Goal: Information Seeking & Learning: Learn about a topic

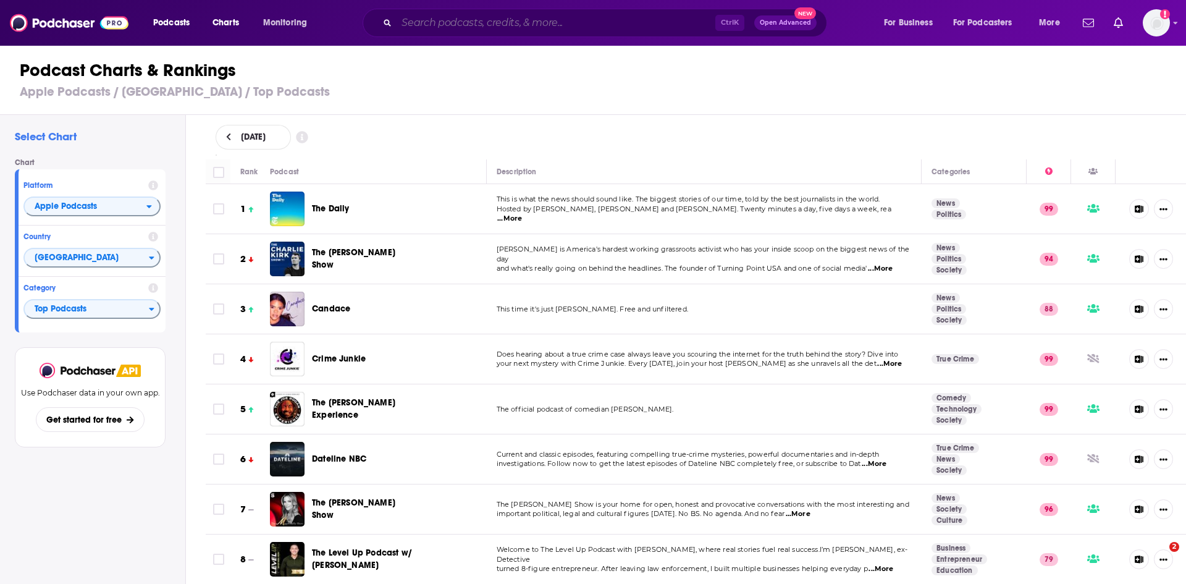
click at [415, 19] on input "Search podcasts, credits, & more..." at bounding box center [556, 23] width 319 height 20
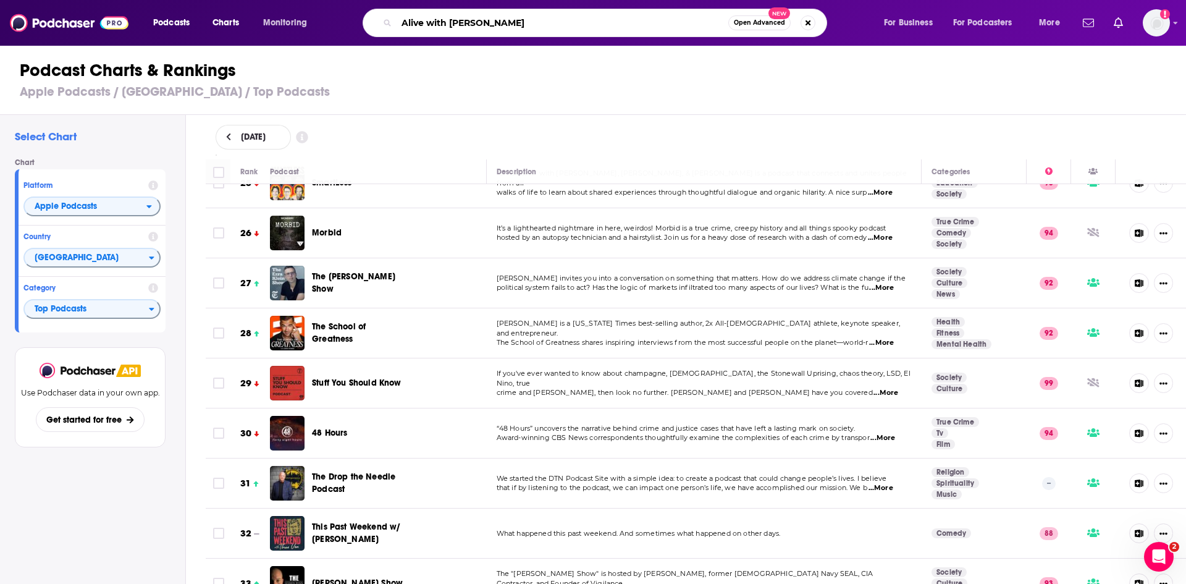
type input "Alive with [PERSON_NAME]"
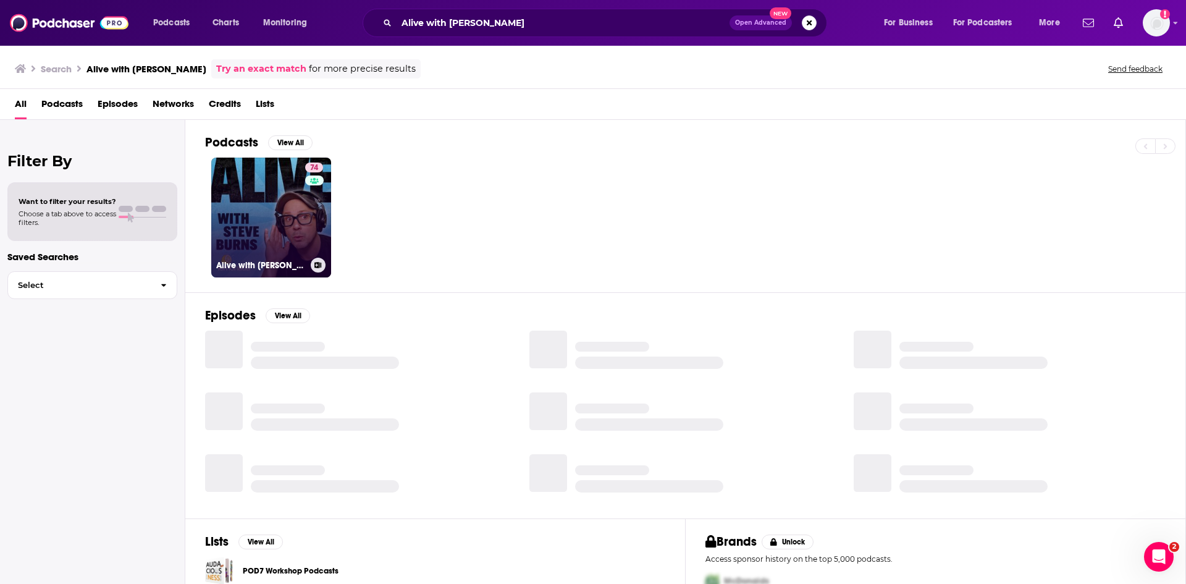
click at [277, 221] on link "74 Alive with [PERSON_NAME]" at bounding box center [271, 218] width 120 height 120
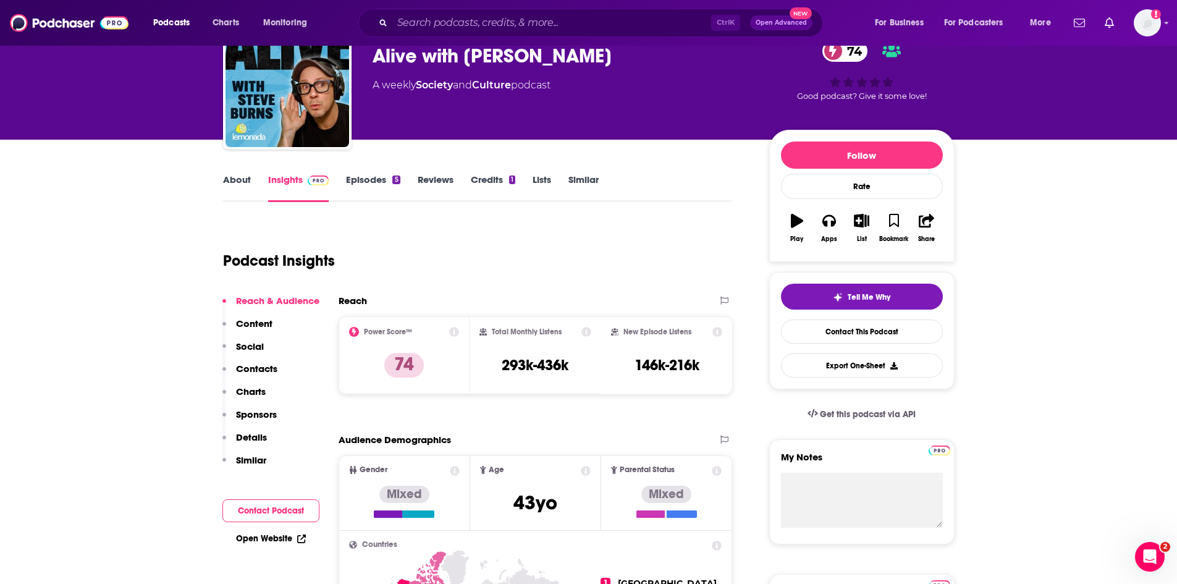
click at [296, 507] on button "Contact Podcast" at bounding box center [270, 510] width 97 height 23
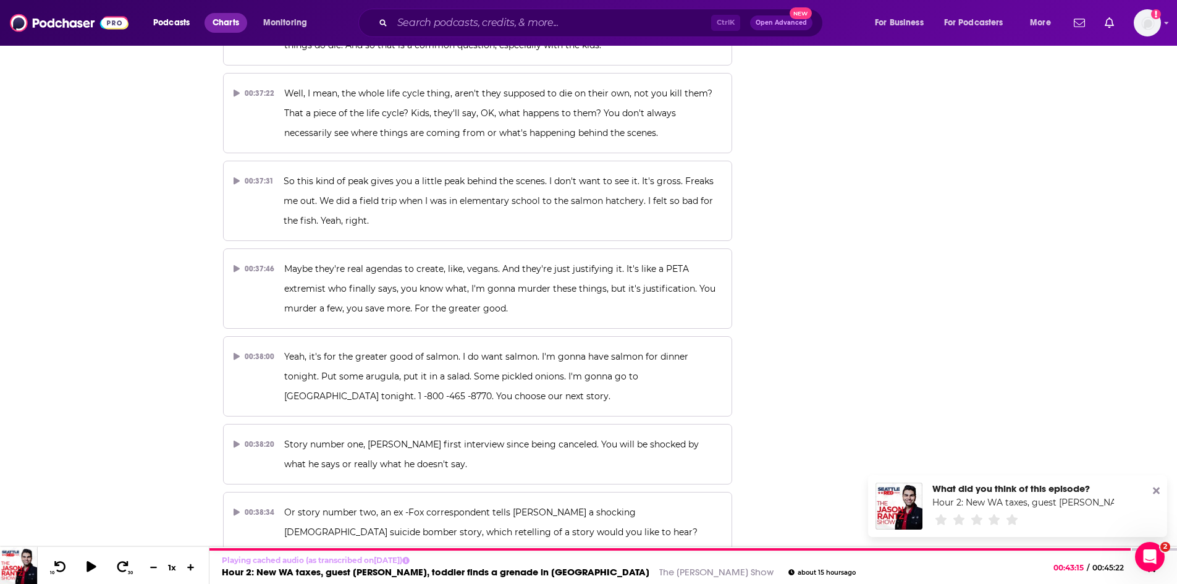
click at [227, 20] on span "Charts" at bounding box center [226, 22] width 27 height 17
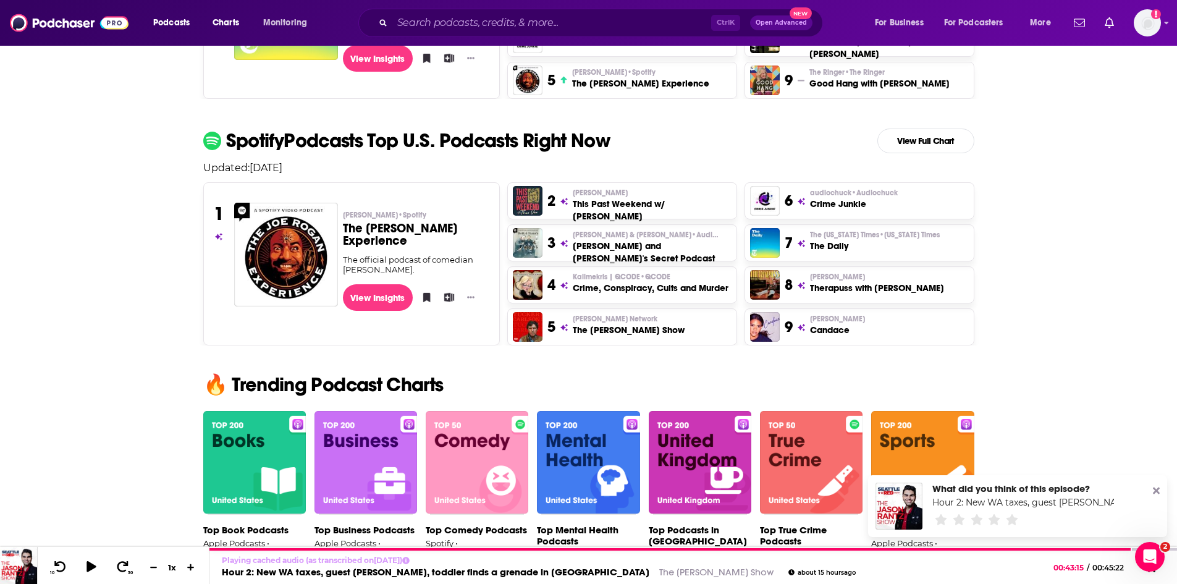
scroll to position [432, 0]
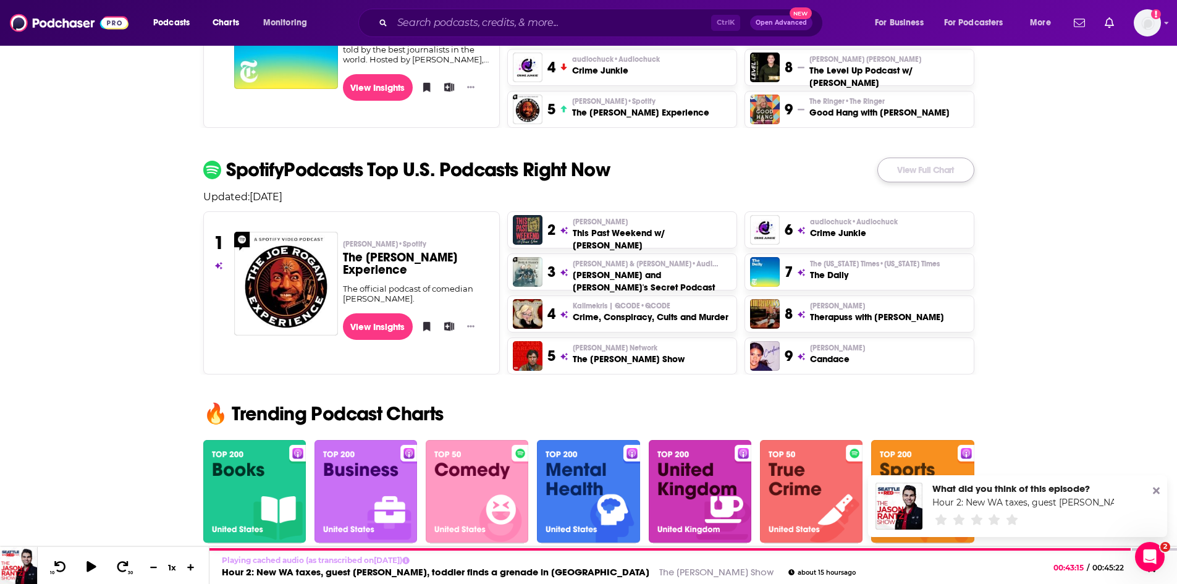
click at [935, 162] on link "View Full Chart" at bounding box center [925, 170] width 97 height 25
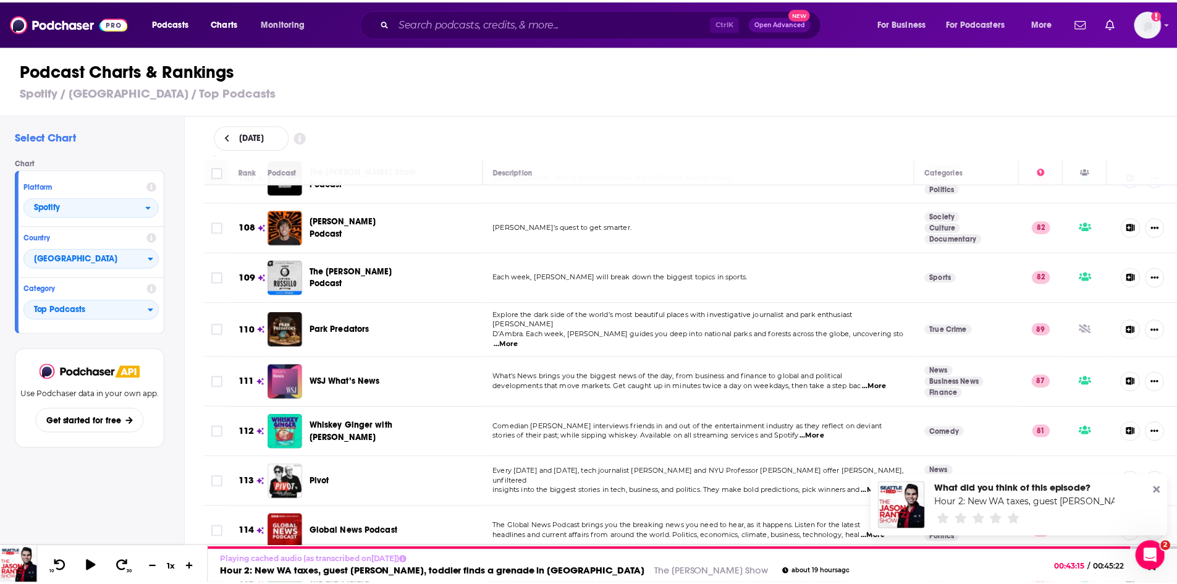
scroll to position [5375, 0]
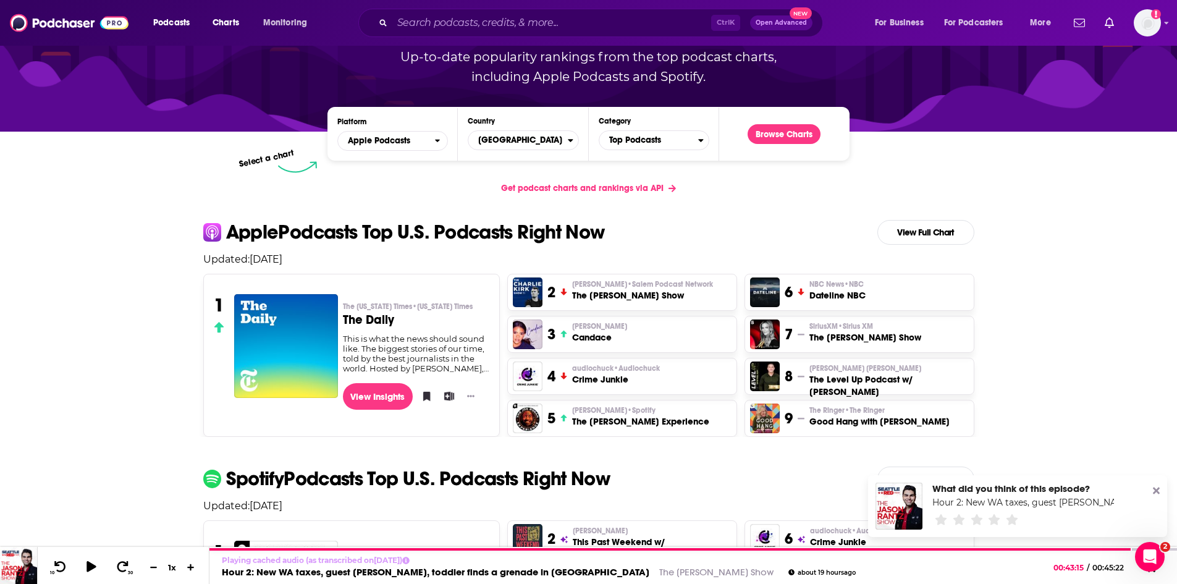
scroll to position [185, 0]
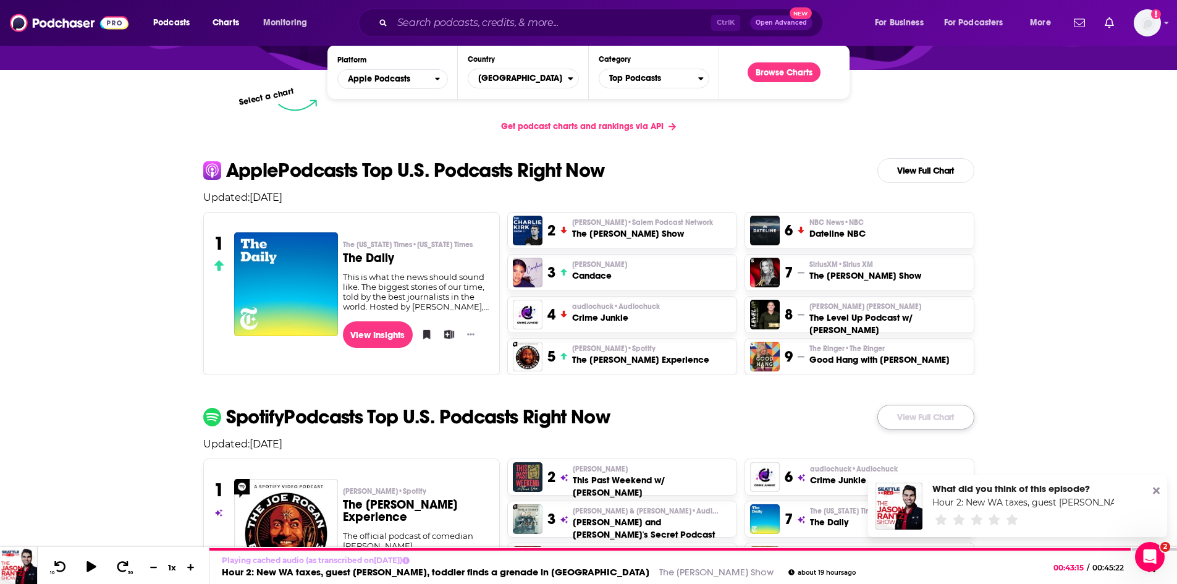
click at [913, 414] on link "View Full Chart" at bounding box center [925, 417] width 97 height 25
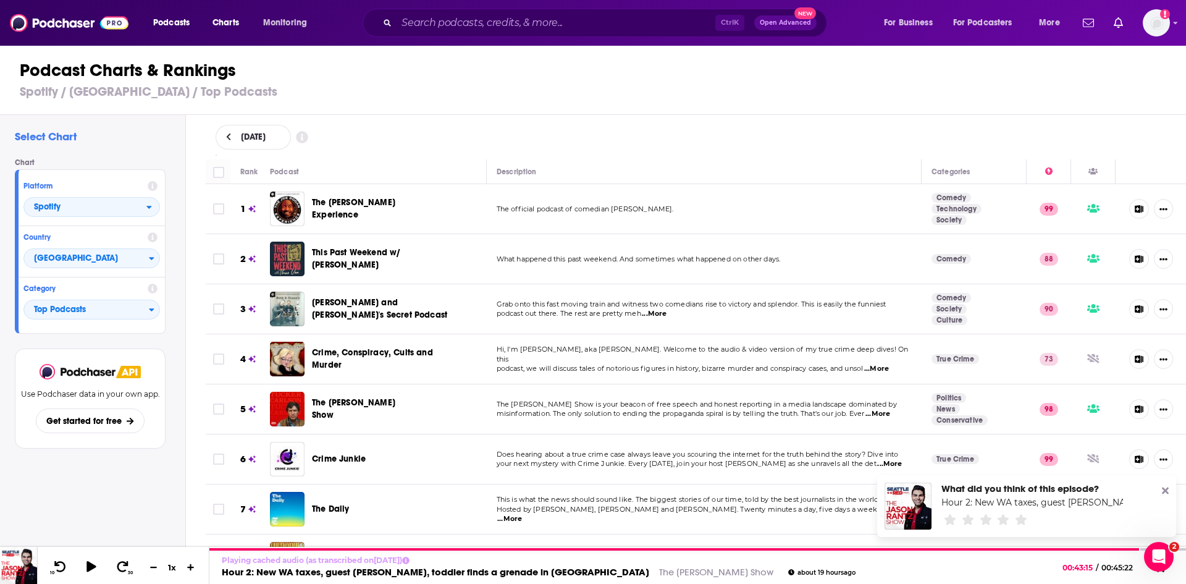
click at [765, 103] on div "Podcast Charts & Rankings Spotify / [GEOGRAPHIC_DATA] / Top Podcasts" at bounding box center [598, 79] width 1197 height 70
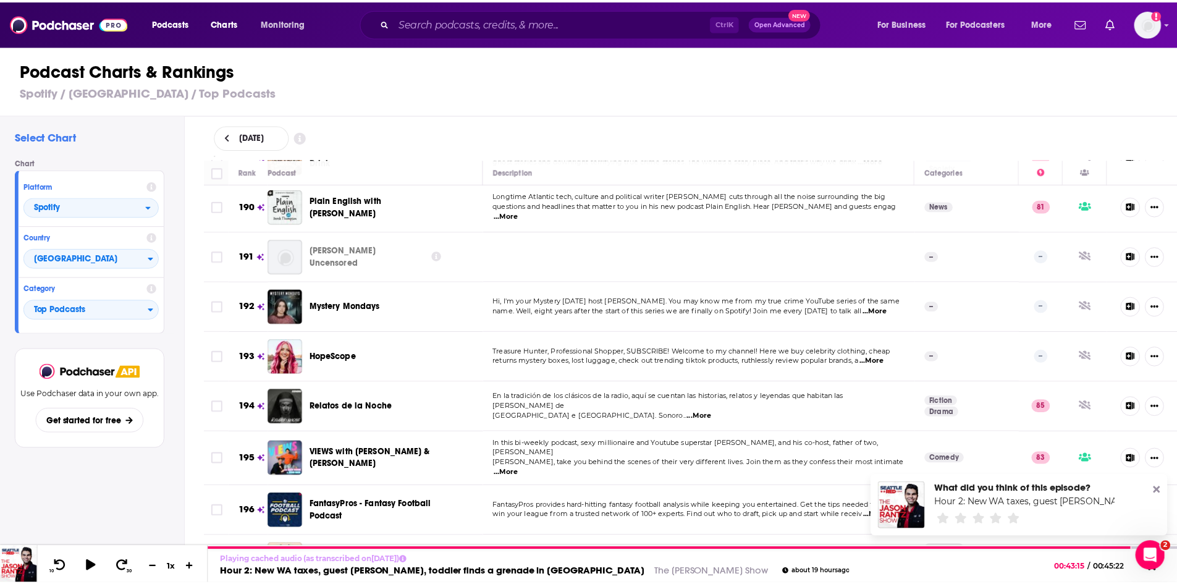
scroll to position [9550, 0]
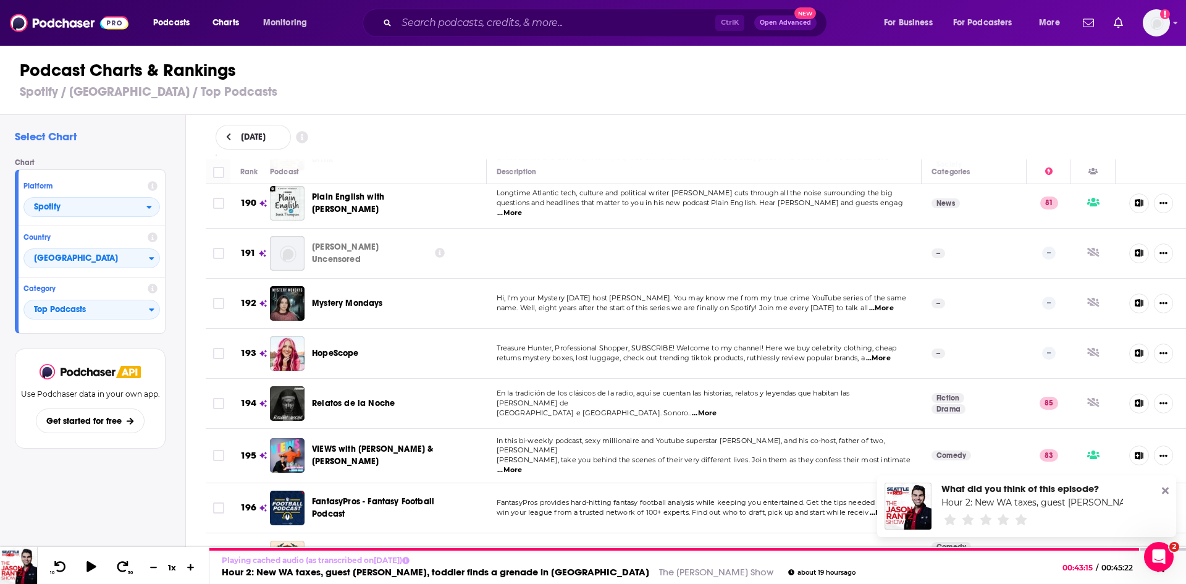
click at [452, 8] on div "Podcasts Charts Monitoring Ctrl K Open Advanced New For Business For Podcasters…" at bounding box center [593, 23] width 1186 height 46
click at [457, 25] on input "Search podcasts, credits, & more..." at bounding box center [556, 23] width 319 height 20
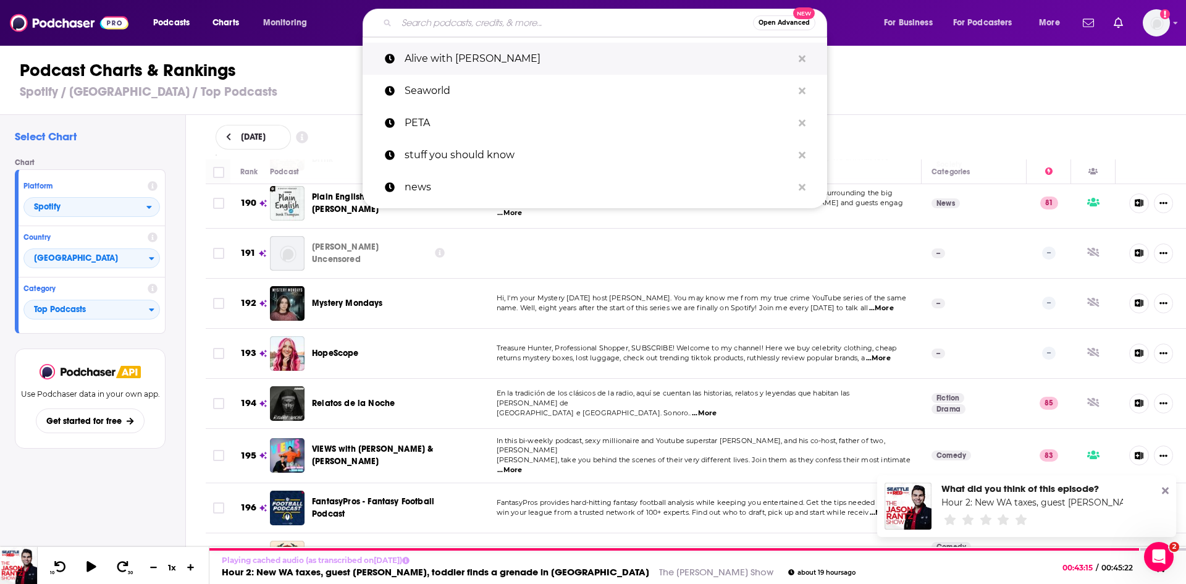
click at [464, 64] on p "Alive with [PERSON_NAME]" at bounding box center [599, 59] width 388 height 32
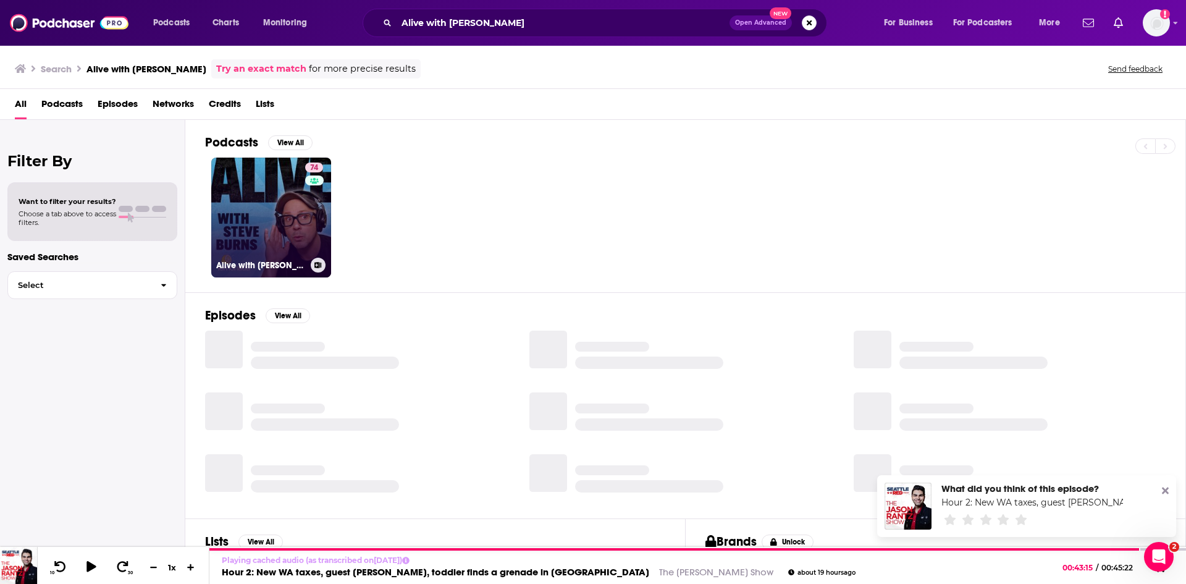
click at [302, 222] on link "74 Alive with [PERSON_NAME]" at bounding box center [271, 218] width 120 height 120
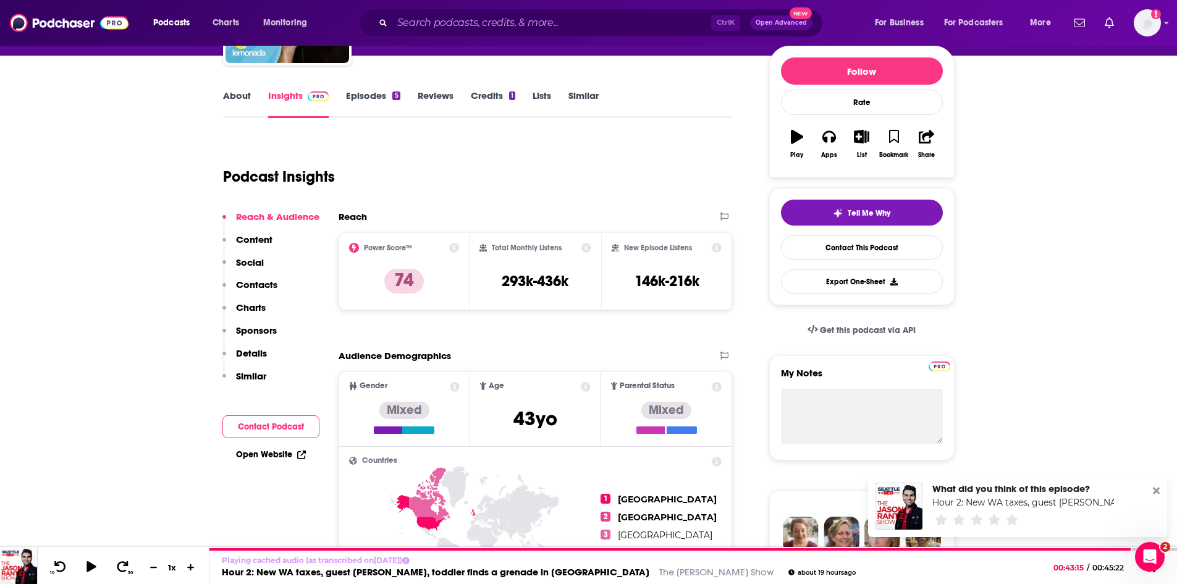
scroll to position [124, 0]
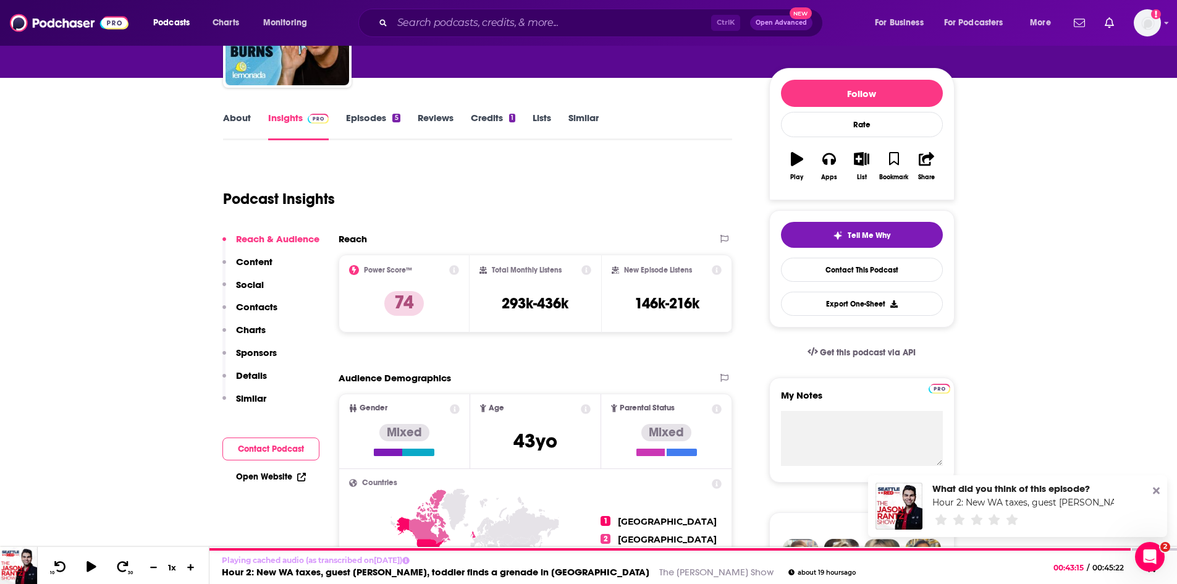
click at [513, 378] on div "Audience Demographics" at bounding box center [523, 378] width 369 height 12
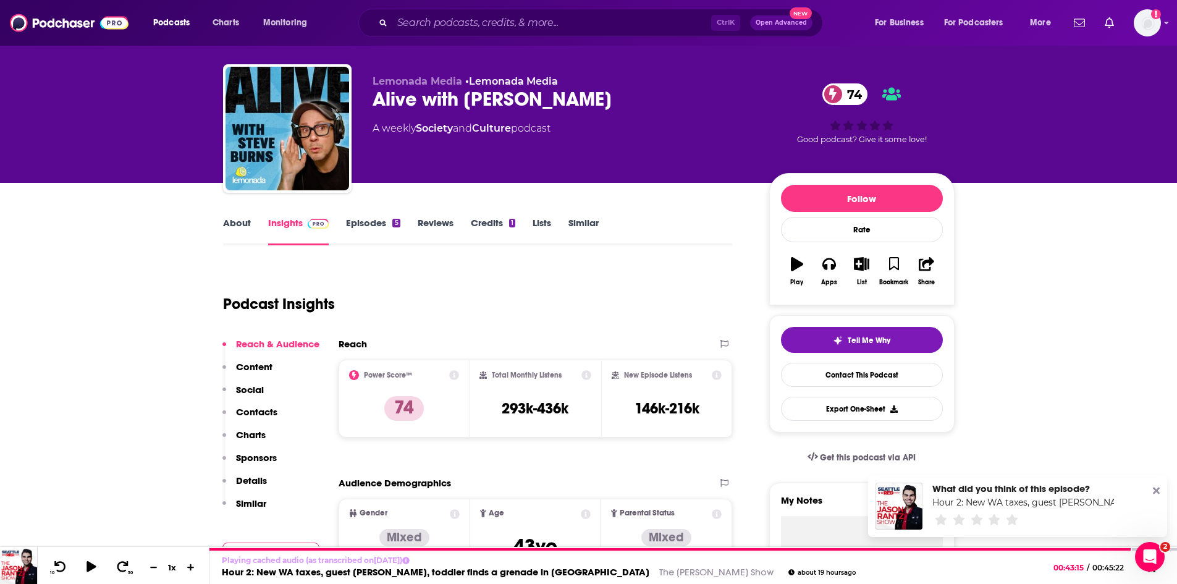
scroll to position [0, 0]
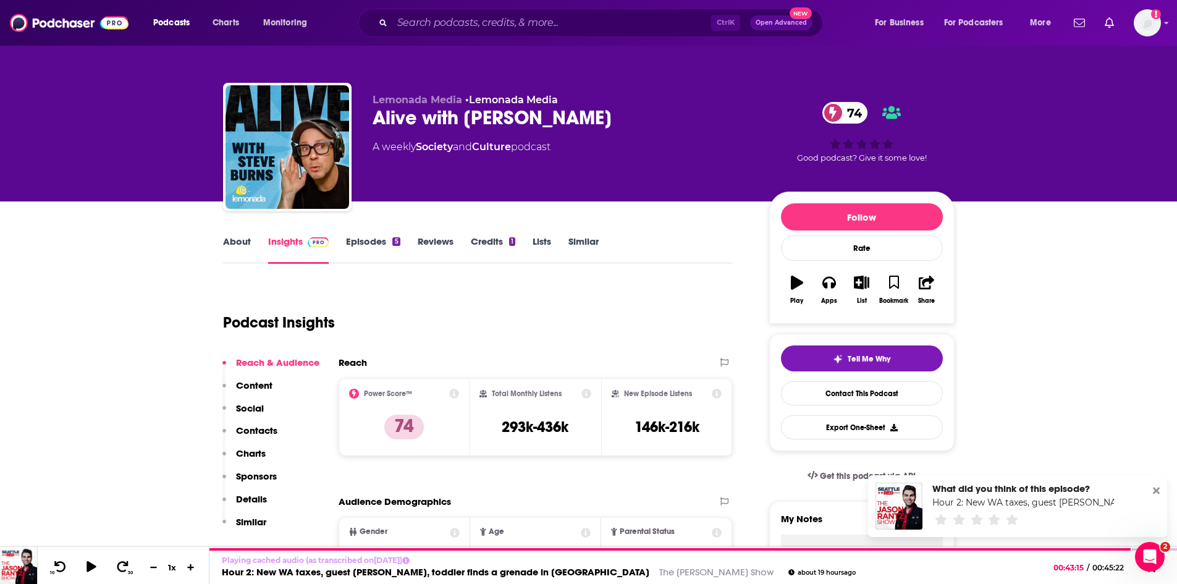
click at [453, 395] on icon at bounding box center [454, 394] width 10 height 10
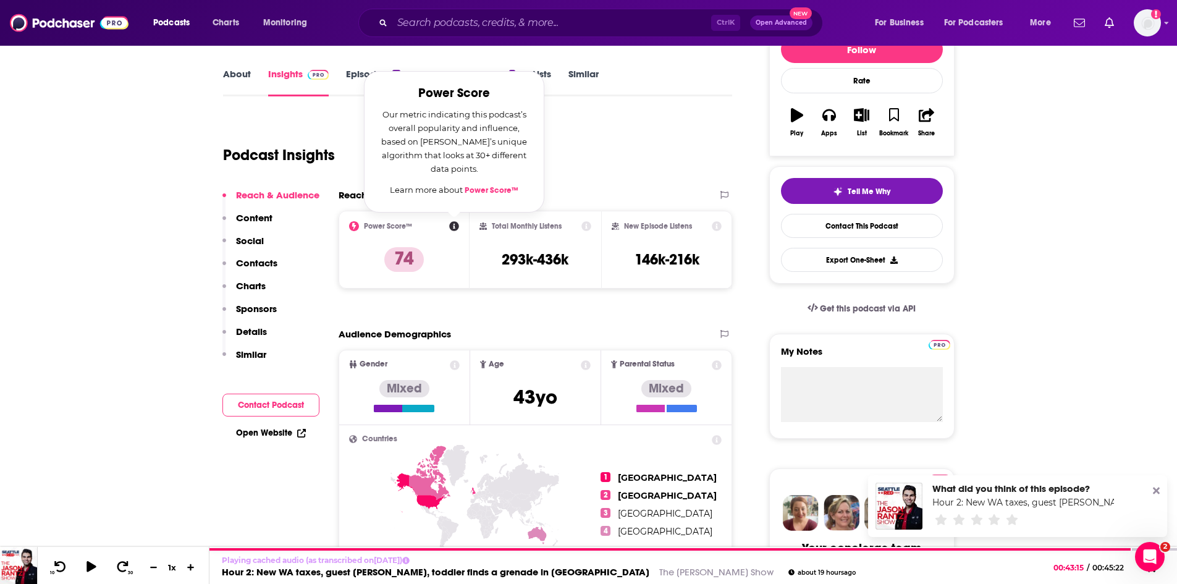
scroll to position [185, 0]
